Goal: Browse casually

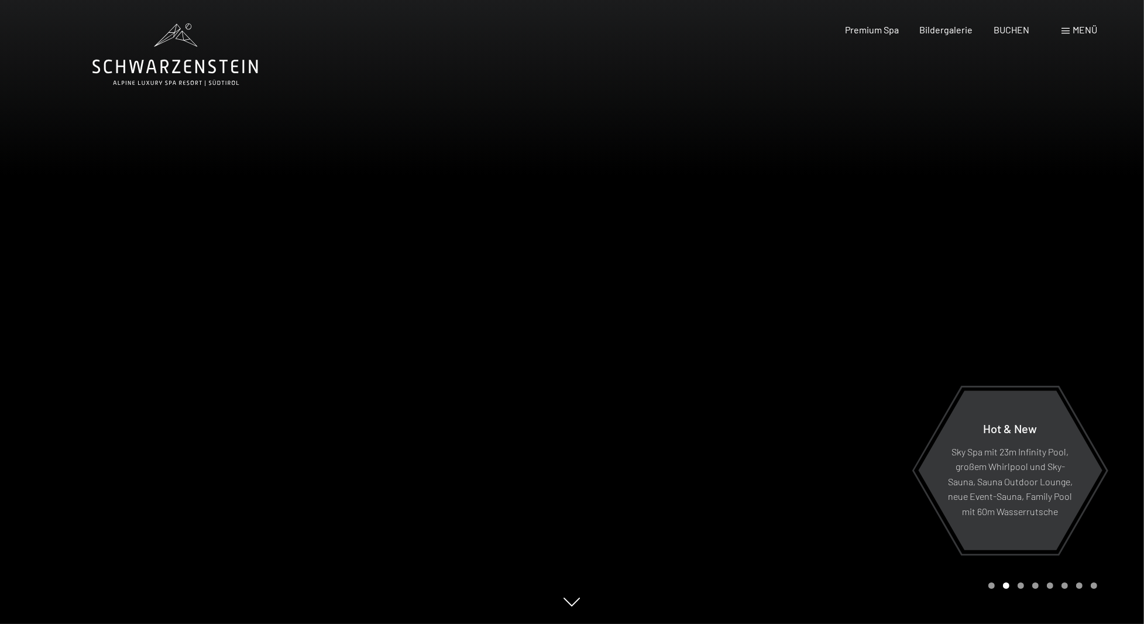
click at [685, 273] on div at bounding box center [858, 312] width 572 height 624
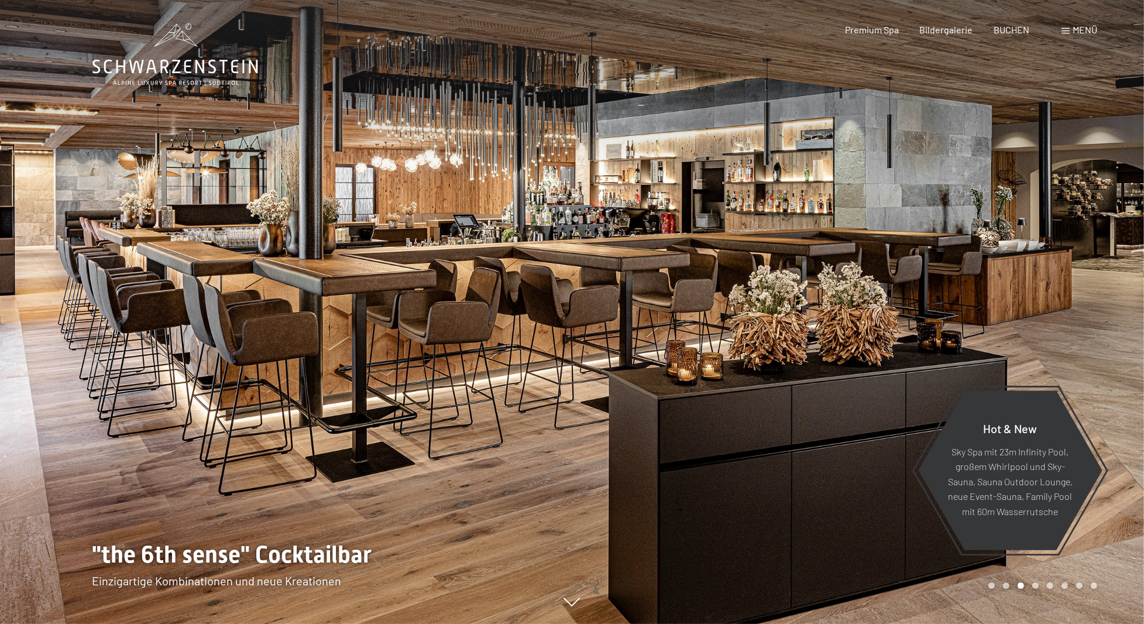
click at [622, 326] on div at bounding box center [858, 312] width 572 height 624
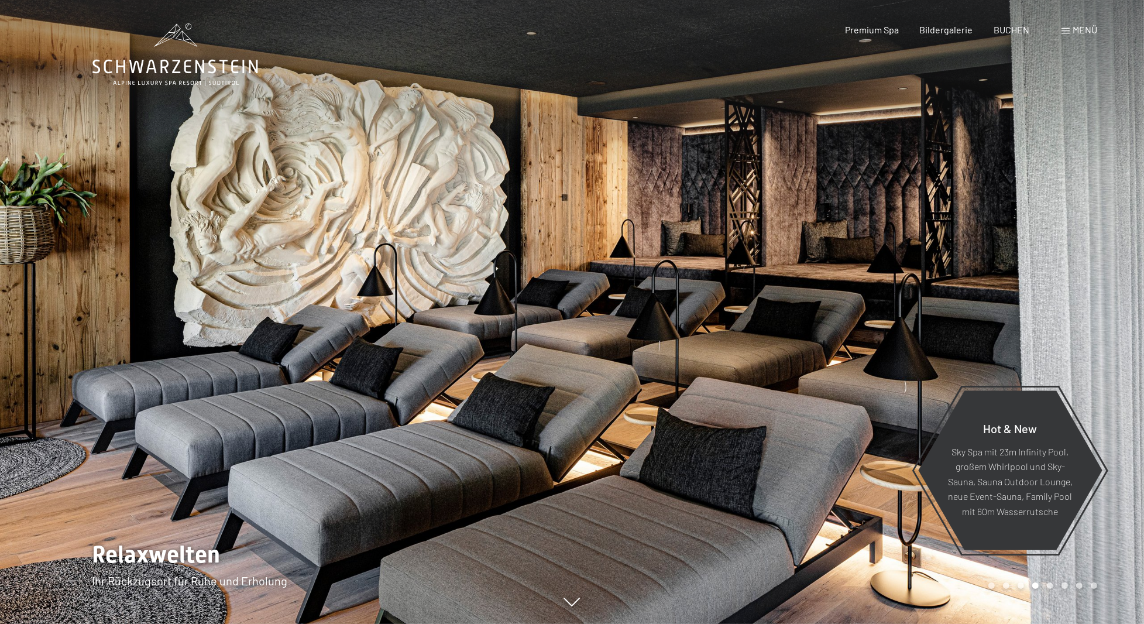
click at [1107, 273] on div at bounding box center [858, 312] width 572 height 624
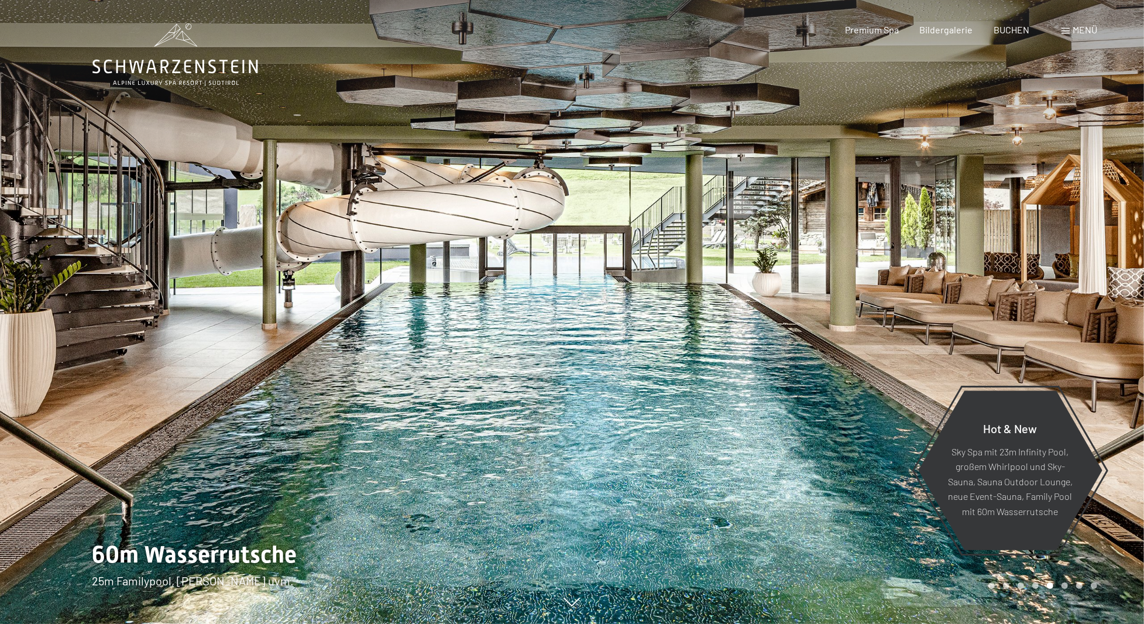
click at [42, 273] on div at bounding box center [286, 312] width 572 height 624
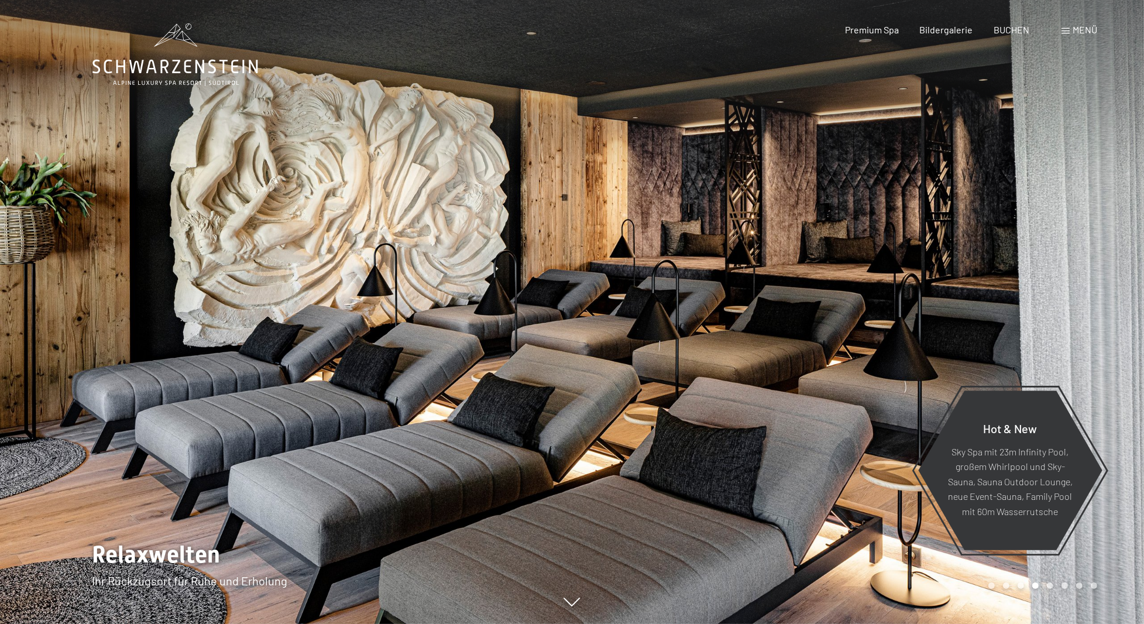
click at [1093, 268] on div at bounding box center [858, 312] width 572 height 624
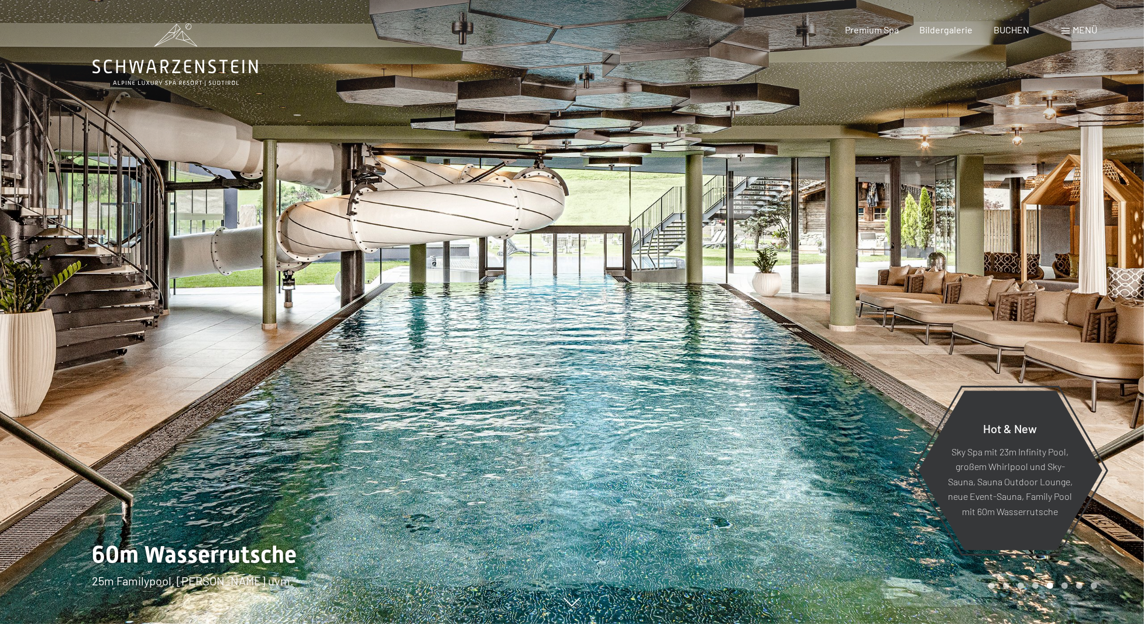
click at [1088, 267] on div at bounding box center [858, 312] width 572 height 624
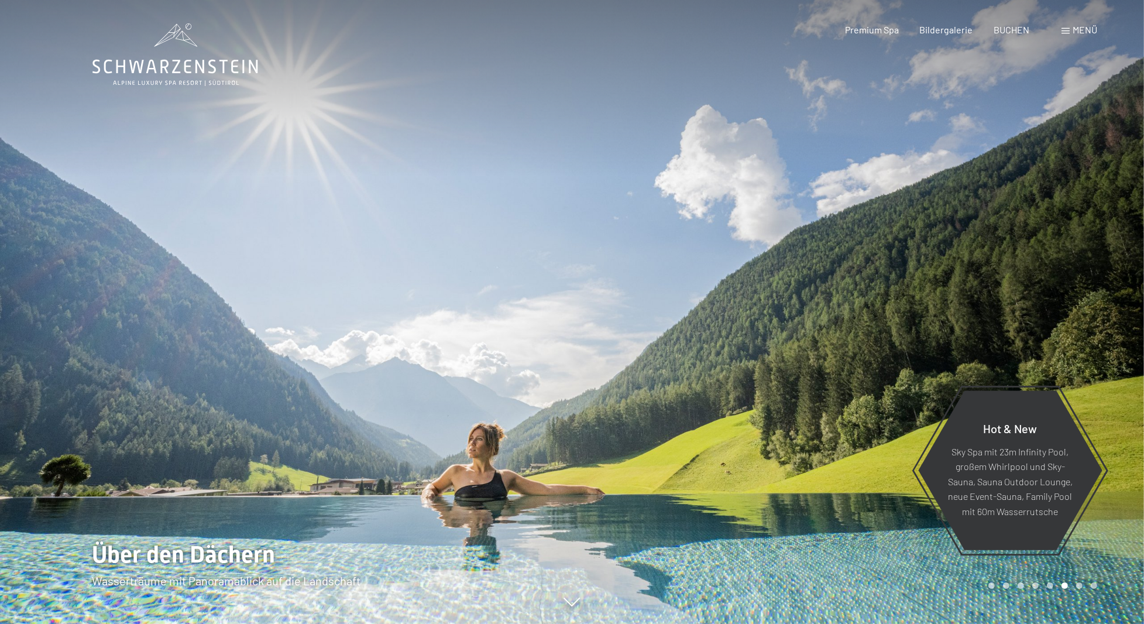
click at [1086, 267] on div at bounding box center [858, 312] width 572 height 624
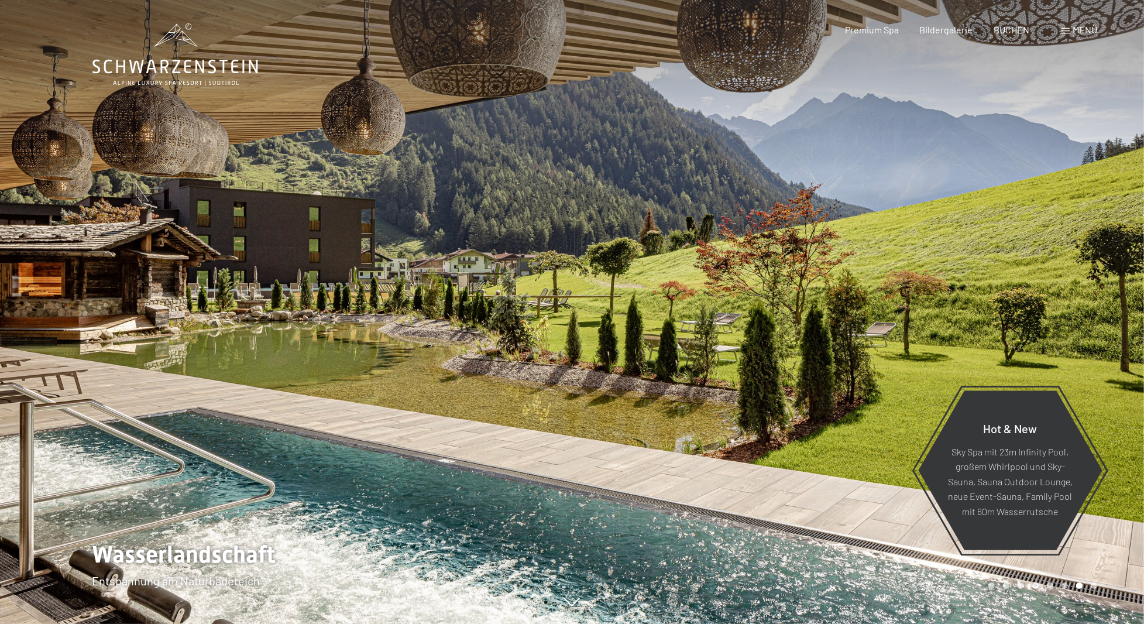
click at [1085, 267] on div at bounding box center [858, 312] width 572 height 624
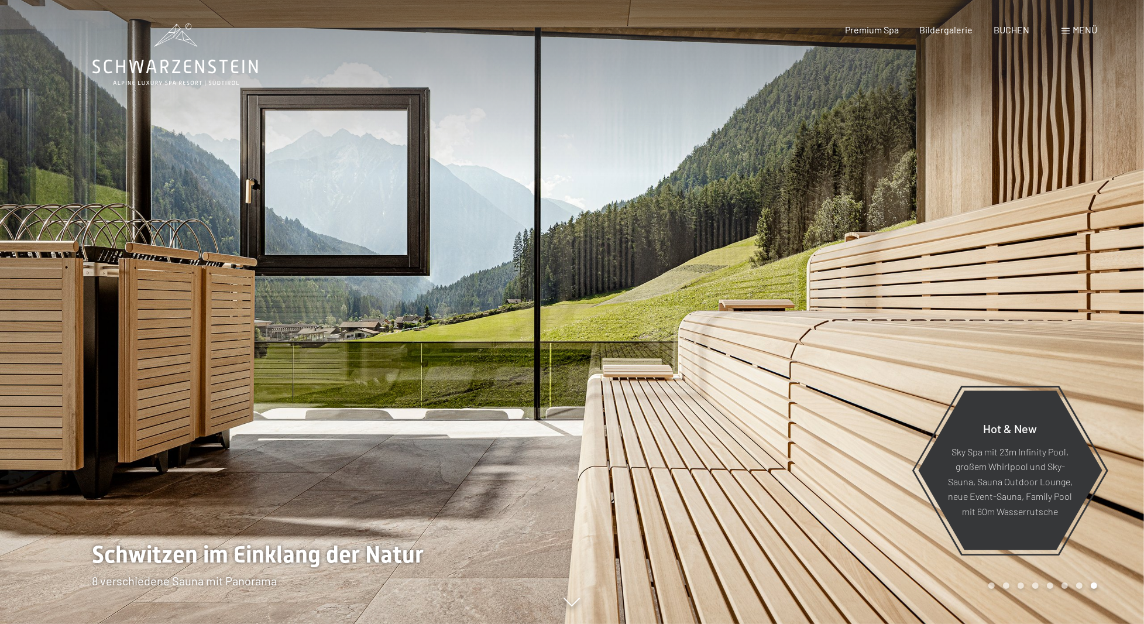
click at [1085, 267] on div at bounding box center [858, 312] width 572 height 624
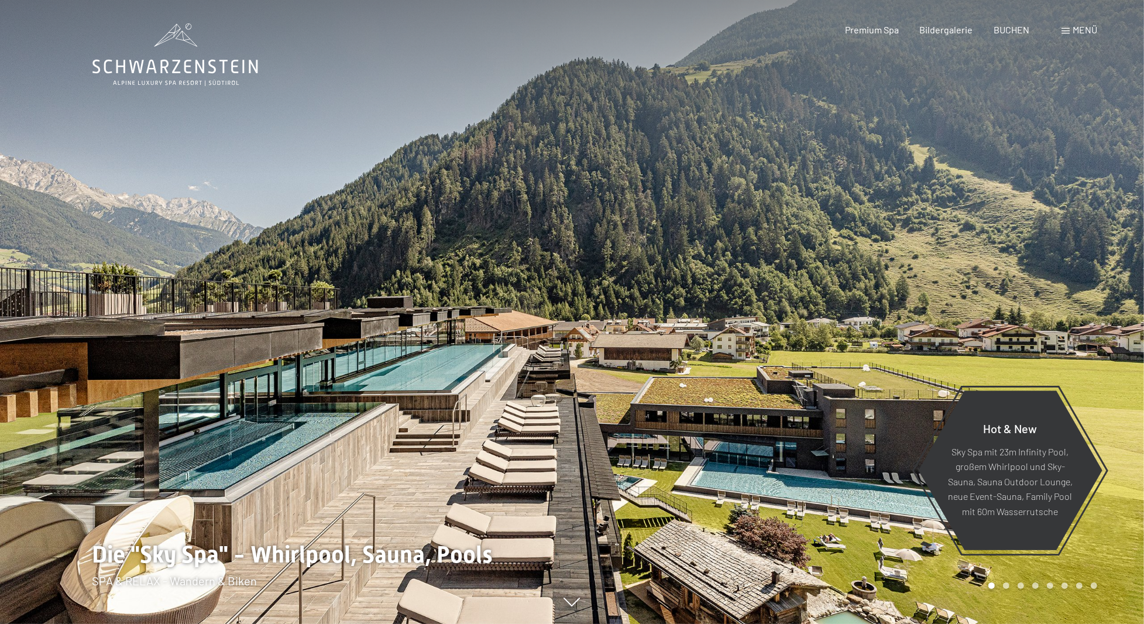
click at [1080, 268] on div at bounding box center [858, 312] width 572 height 624
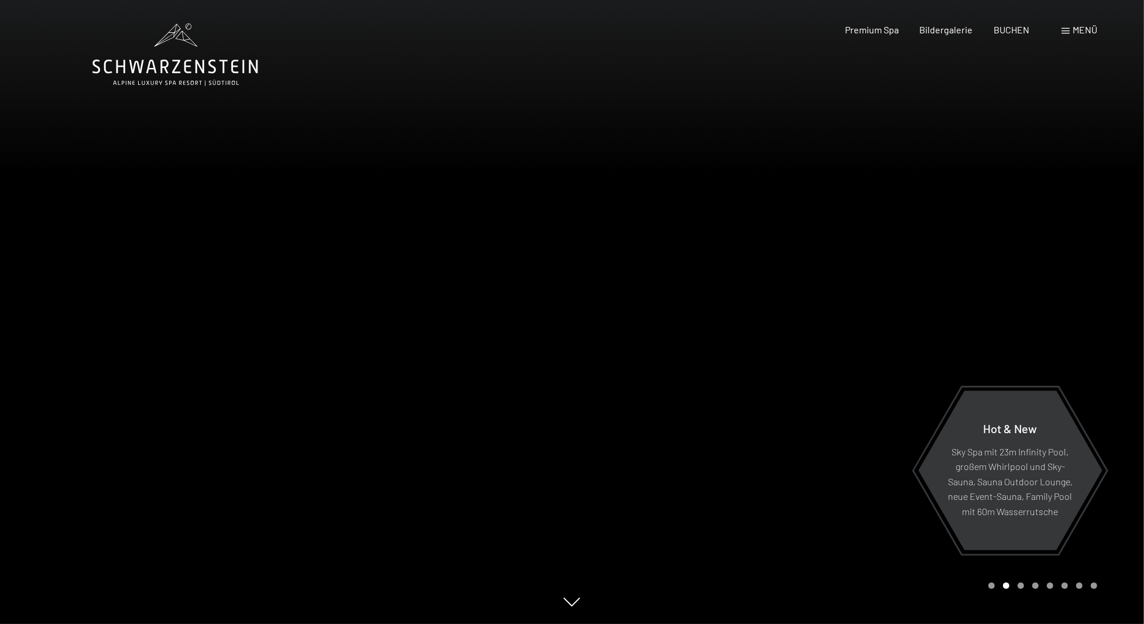
click at [1080, 268] on div at bounding box center [858, 312] width 572 height 624
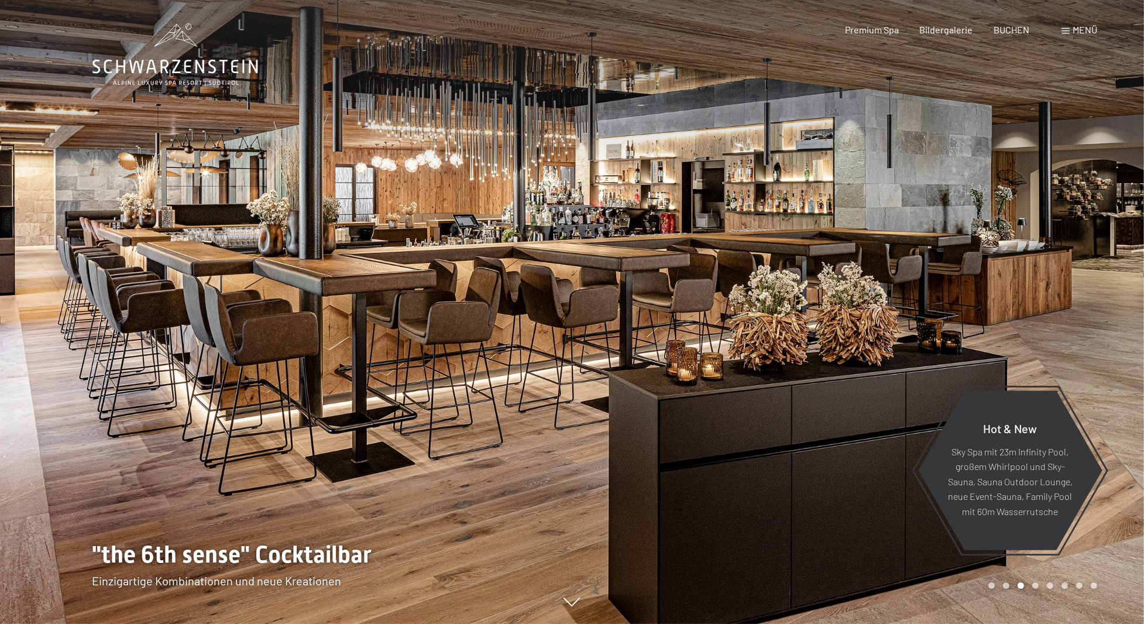
click at [1080, 268] on div at bounding box center [858, 312] width 572 height 624
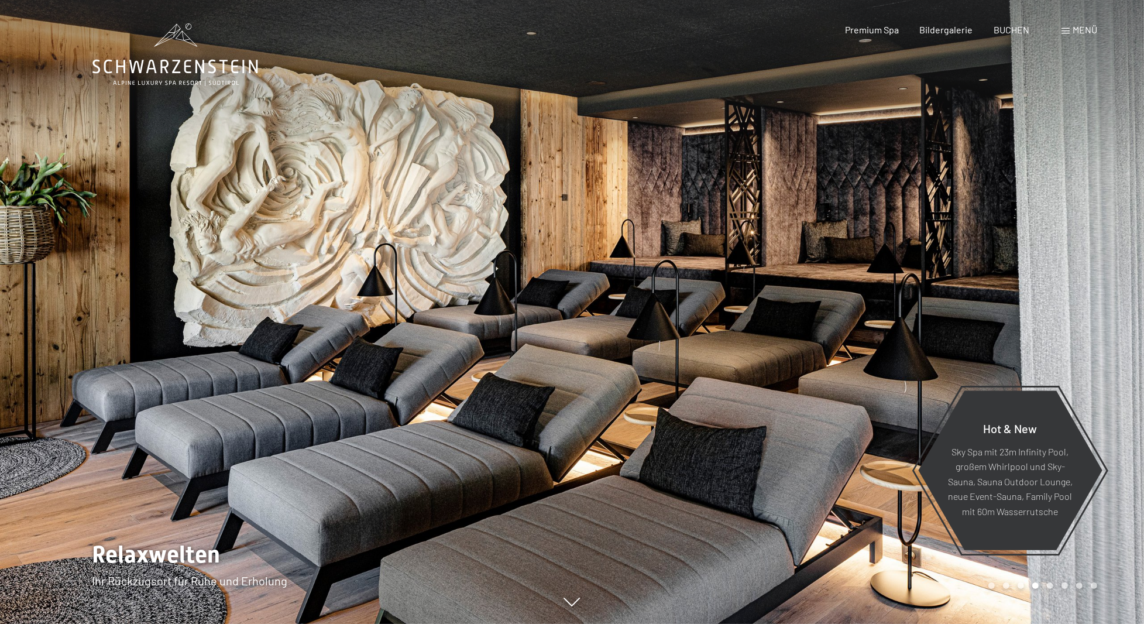
click at [1080, 268] on div at bounding box center [858, 312] width 572 height 624
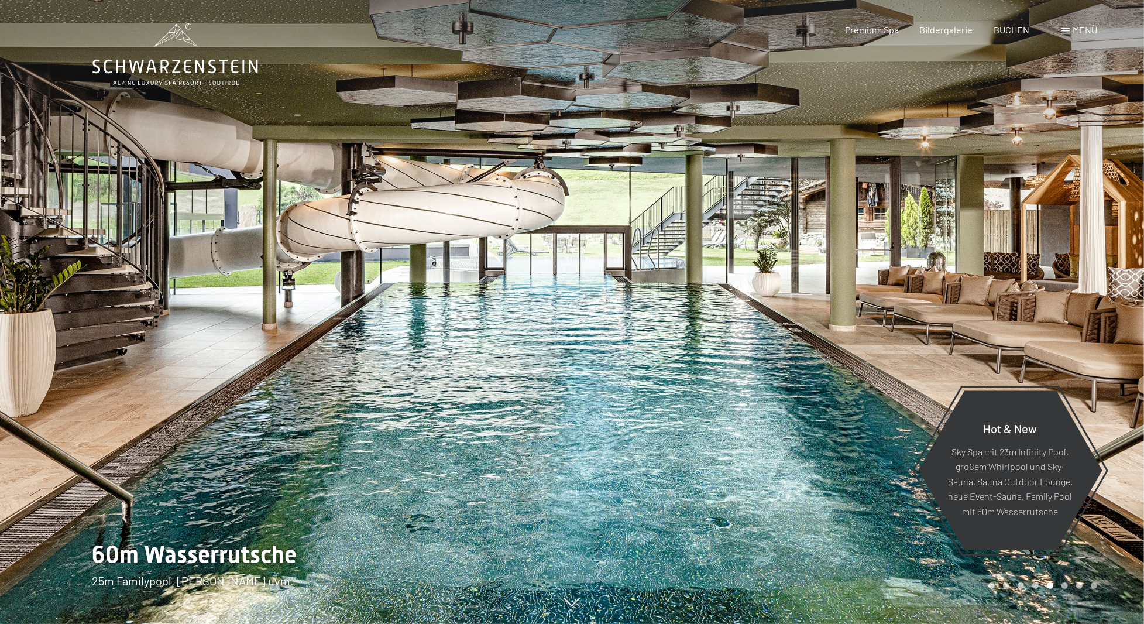
click at [1080, 268] on div at bounding box center [858, 312] width 572 height 624
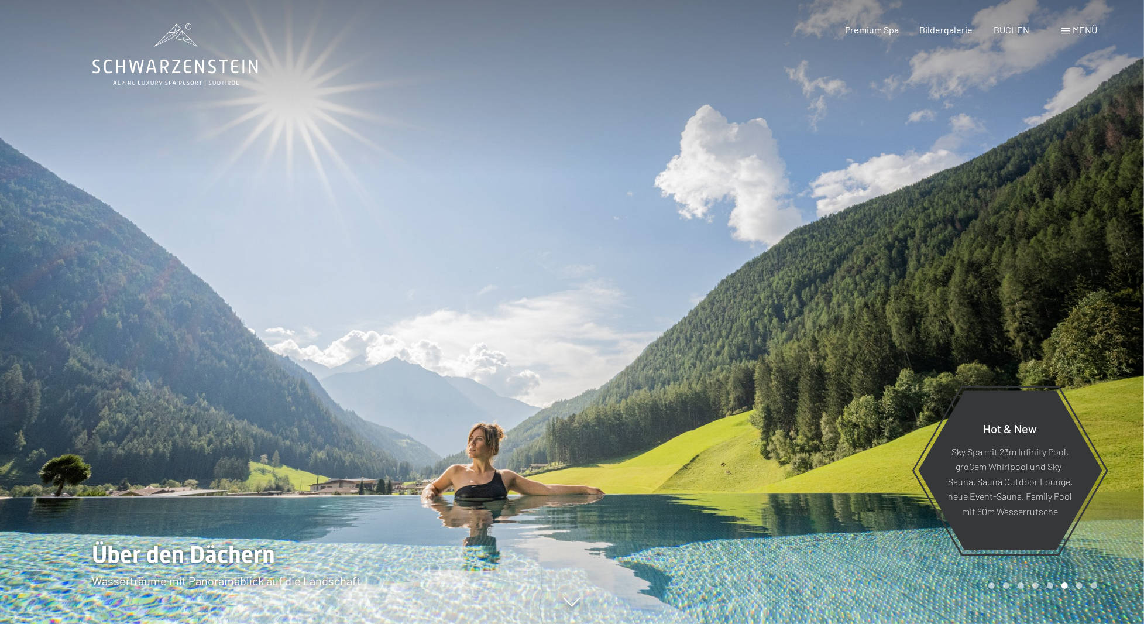
click at [1105, 314] on div at bounding box center [858, 312] width 572 height 624
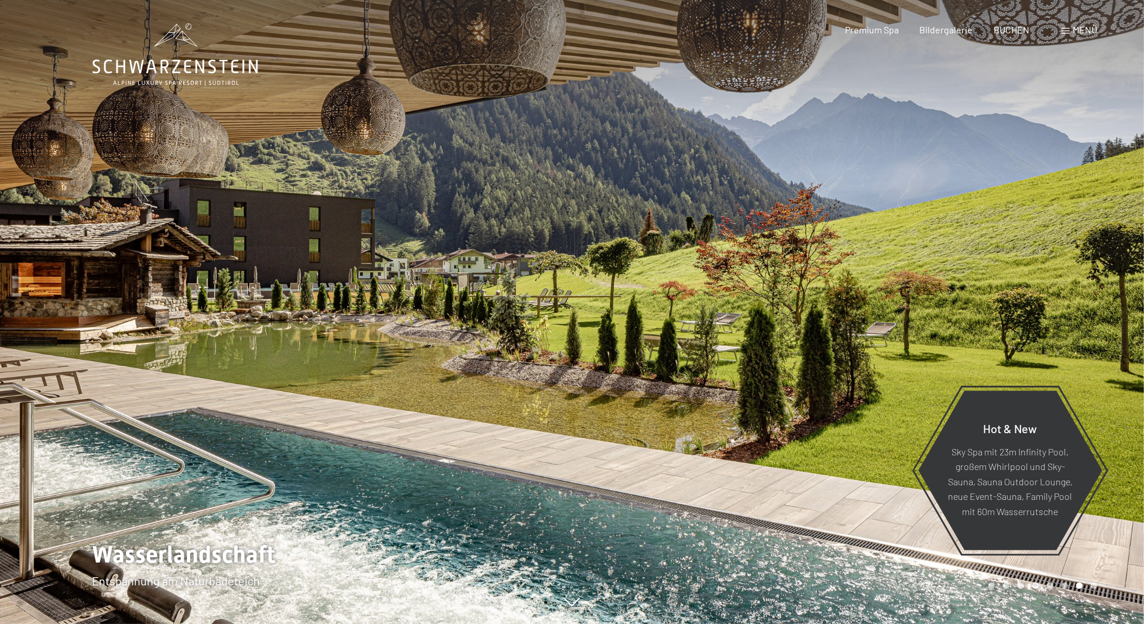
click at [1097, 316] on div at bounding box center [858, 312] width 572 height 624
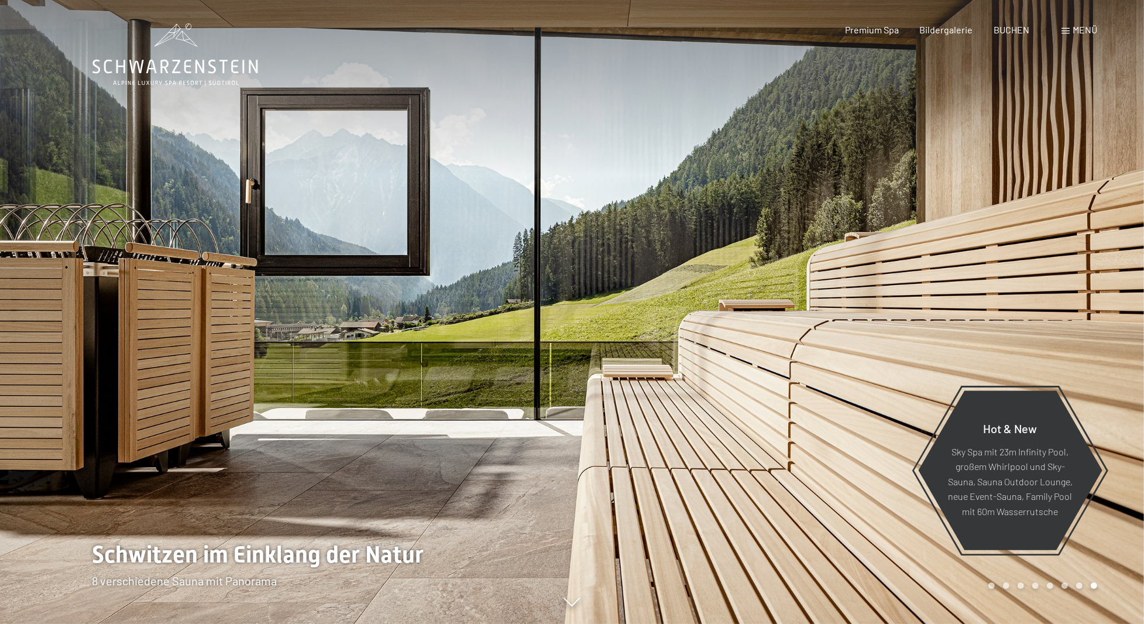
click at [1094, 316] on div at bounding box center [858, 312] width 572 height 624
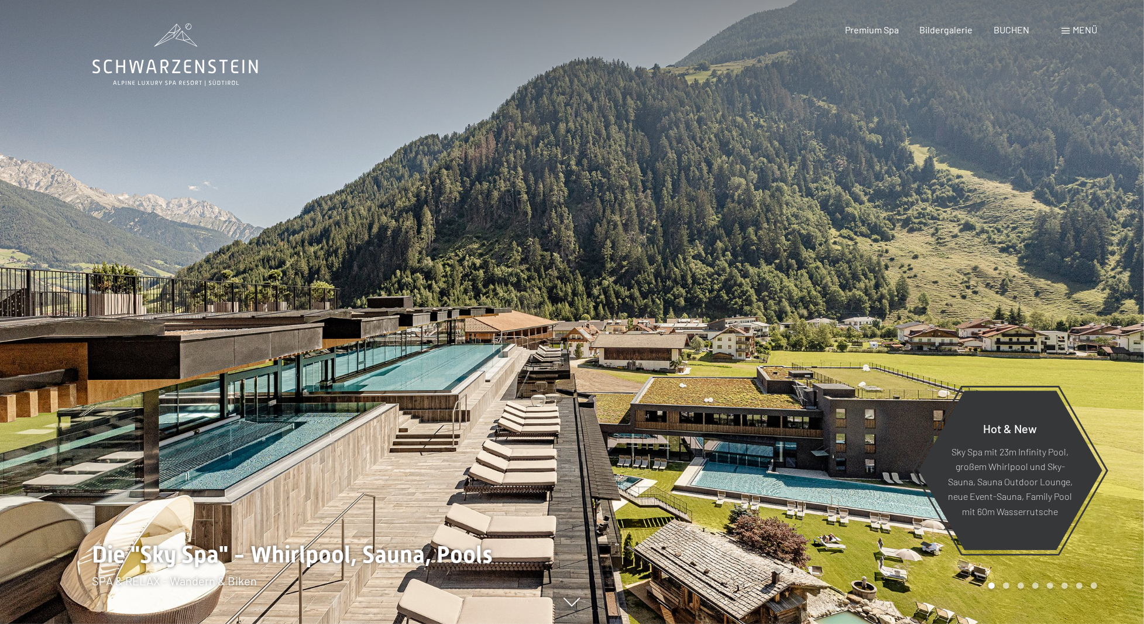
click at [1093, 315] on div at bounding box center [858, 312] width 572 height 624
